Goal: Information Seeking & Learning: Learn about a topic

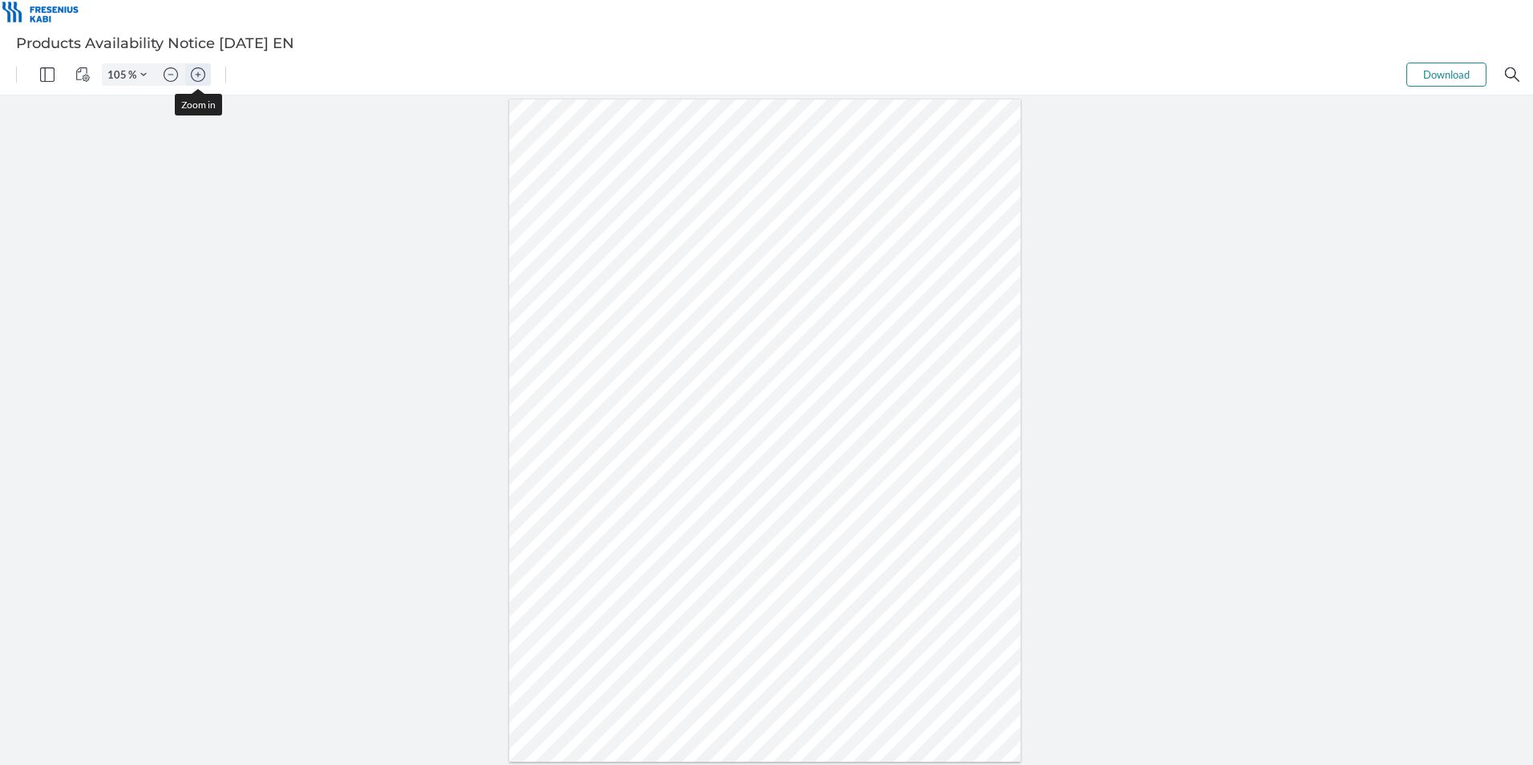
click at [205, 81] on button "Zoom in" at bounding box center [198, 74] width 26 height 22
type input "155"
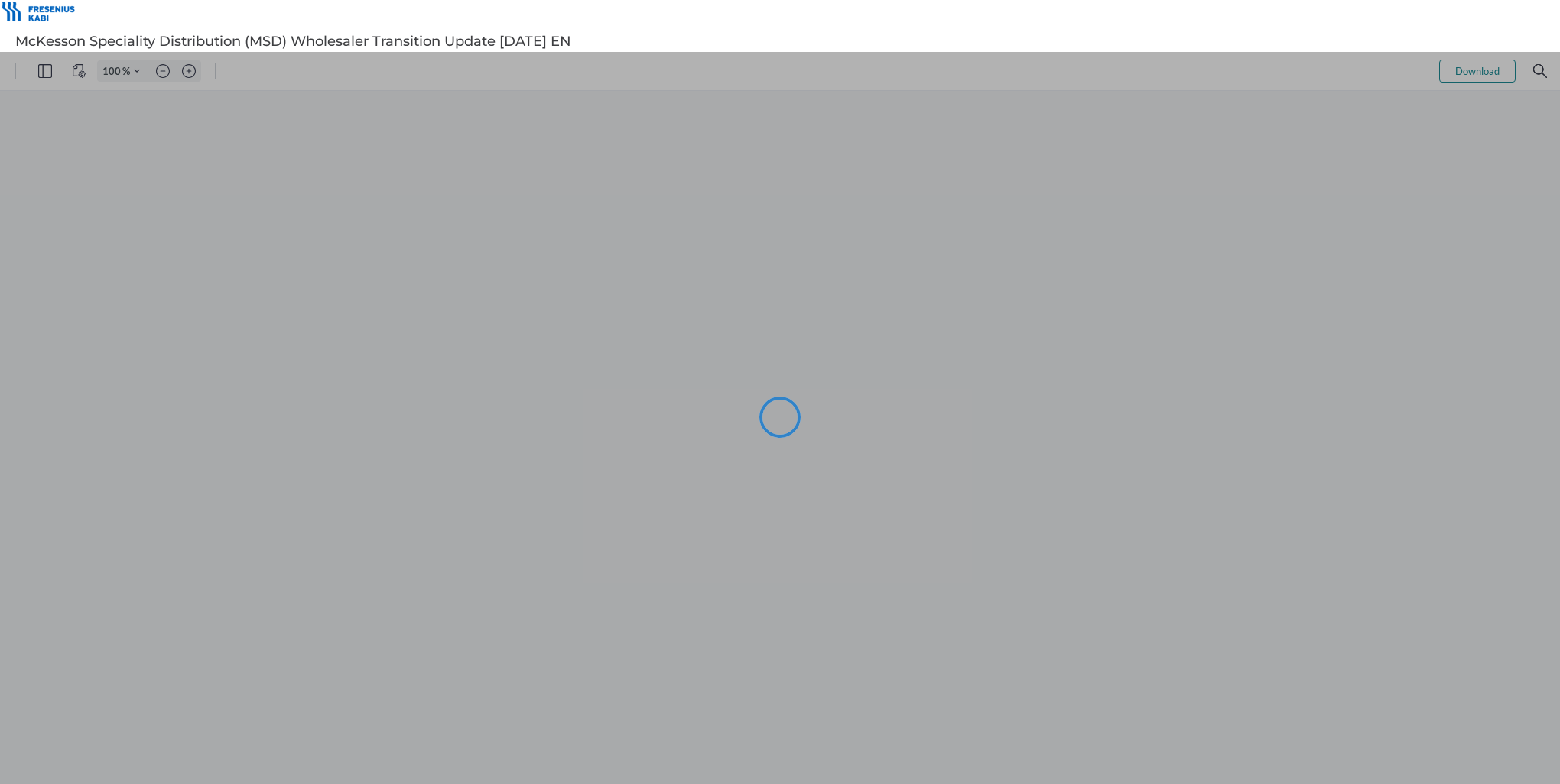
type input "114"
